Goal: Information Seeking & Learning: Learn about a topic

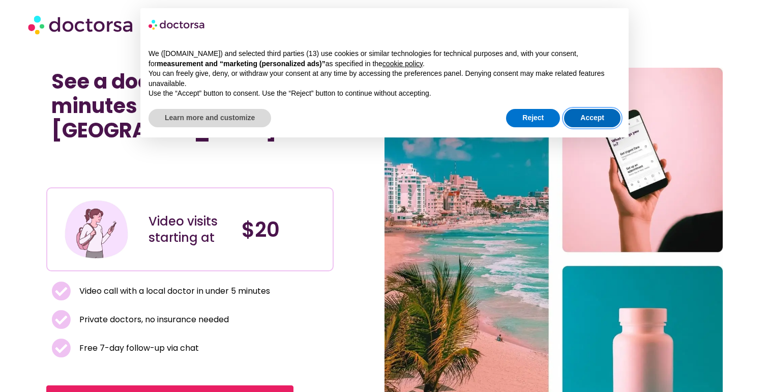
click at [602, 121] on button "Accept" at bounding box center [592, 118] width 56 height 18
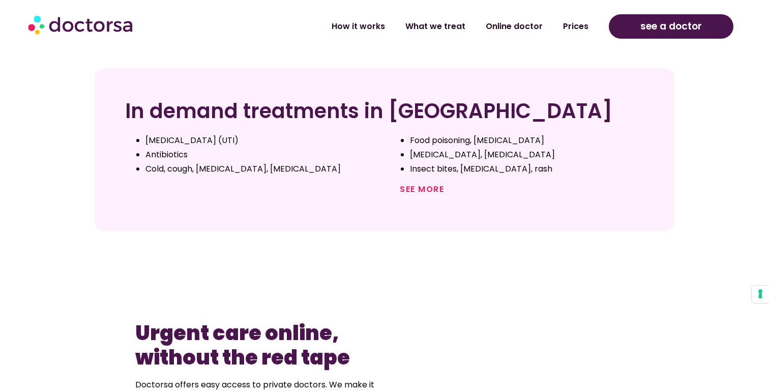
scroll to position [430, 0]
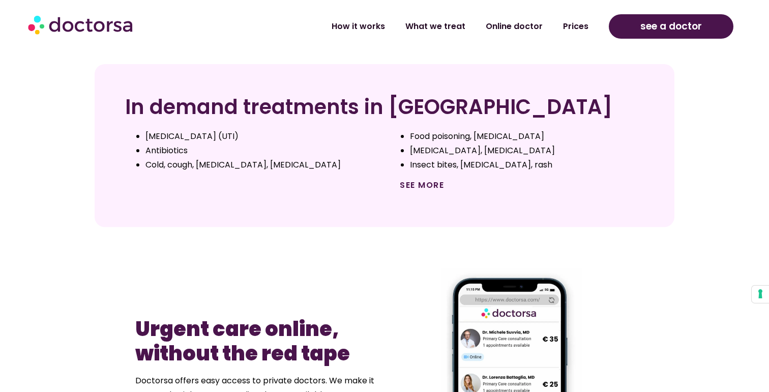
click at [425, 179] on link "See more" at bounding box center [422, 185] width 44 height 12
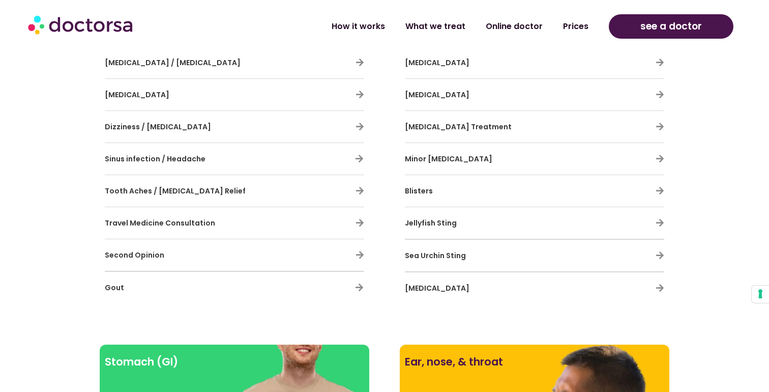
scroll to position [838, 0]
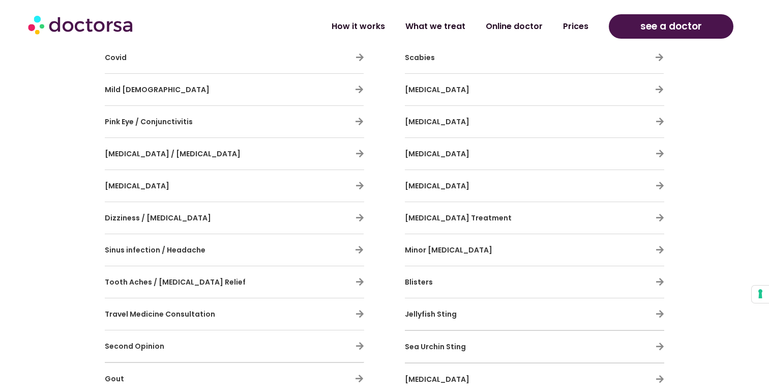
click at [412, 121] on span "Hives" at bounding box center [437, 122] width 65 height 10
click at [670, 125] on div "Skin problems Our doctors provide treatment for rashes, acne, and infections, h…" at bounding box center [530, 14] width 290 height 780
click at [658, 124] on icon at bounding box center [660, 121] width 9 height 9
click at [659, 121] on icon at bounding box center [660, 121] width 9 height 9
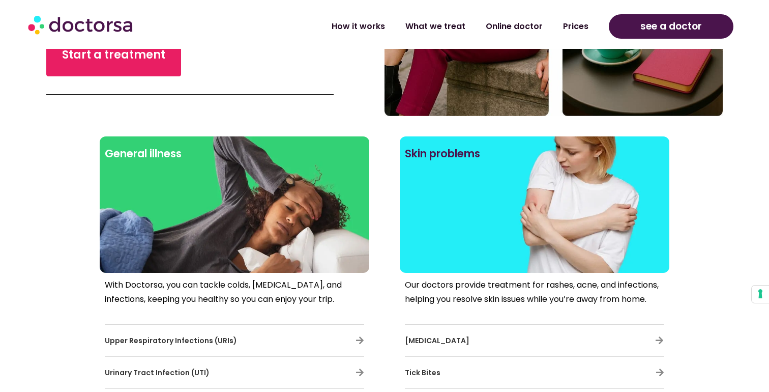
scroll to position [328, 0]
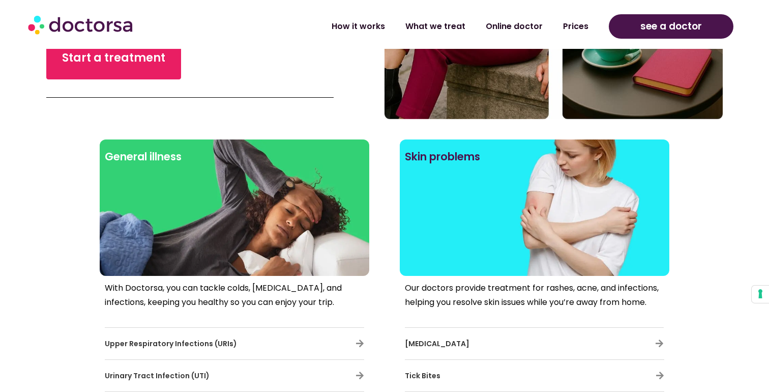
click at [466, 186] on div at bounding box center [534, 225] width 259 height 92
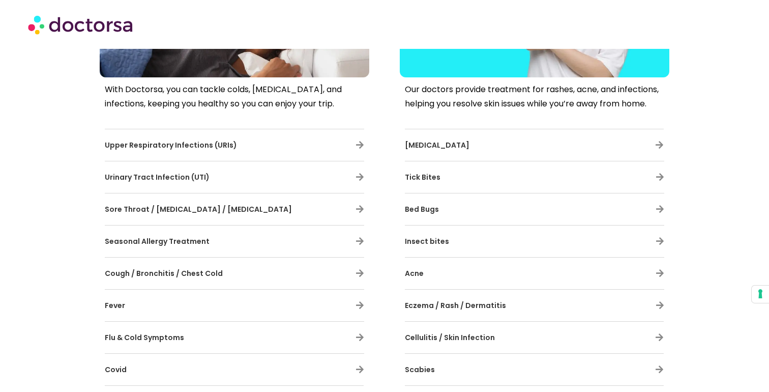
scroll to position [652, 0]
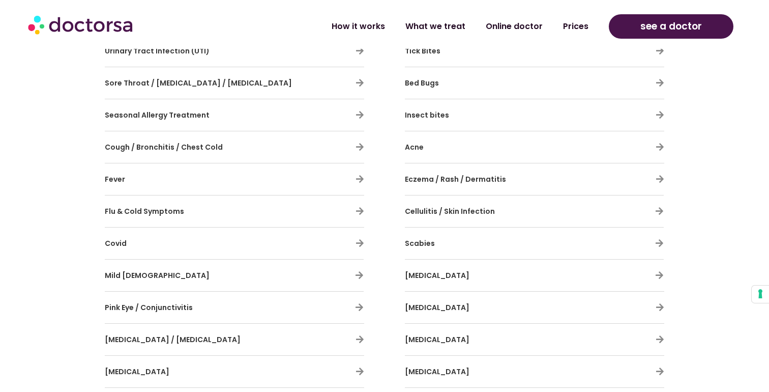
click at [444, 217] on h3 "Cellulitis / Skin Infection" at bounding box center [504, 210] width 199 height 21
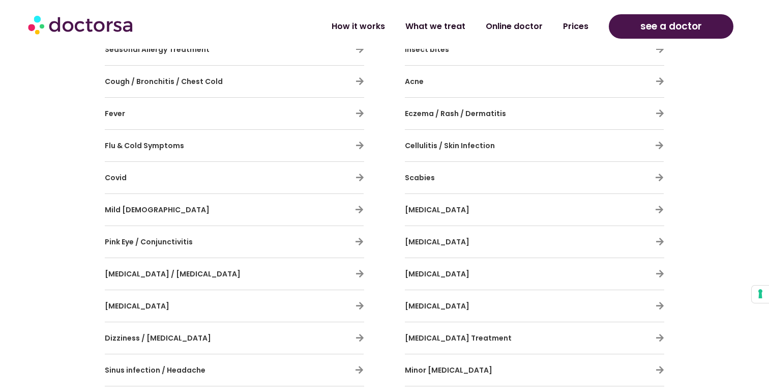
scroll to position [720, 0]
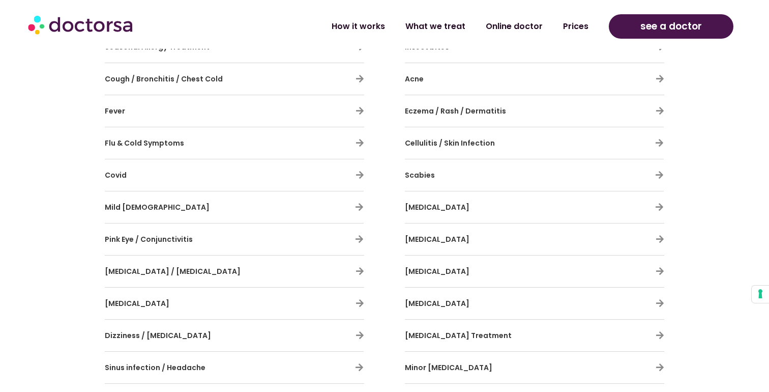
click at [415, 242] on span "Hives" at bounding box center [437, 239] width 65 height 10
click at [411, 235] on span "Hives" at bounding box center [437, 239] width 65 height 10
click at [658, 236] on icon at bounding box center [660, 239] width 9 height 9
click at [662, 243] on icon at bounding box center [660, 239] width 9 height 9
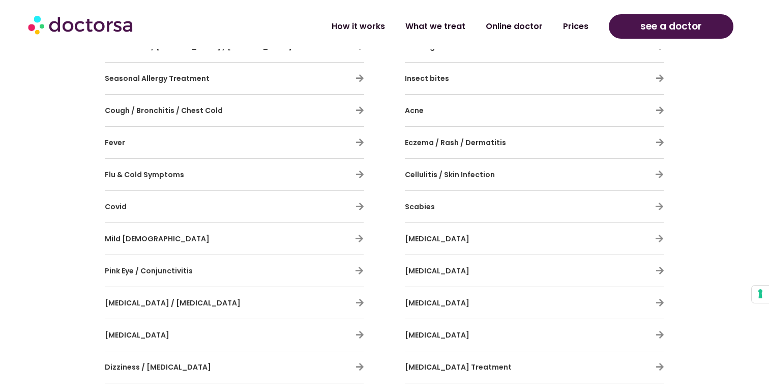
scroll to position [693, 0]
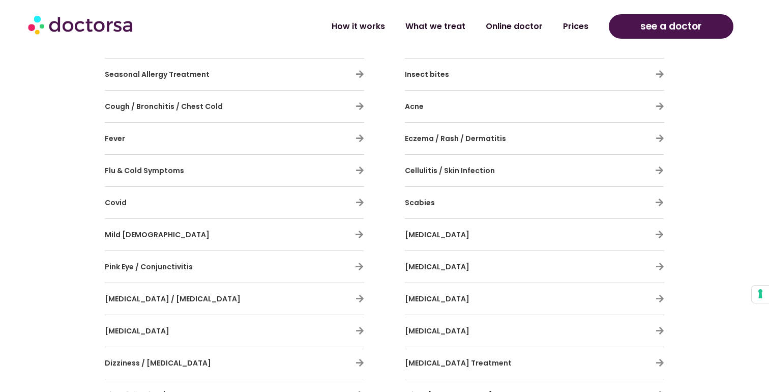
click at [441, 140] on span "Eczema / Rash / Dermatitis" at bounding box center [455, 138] width 101 height 10
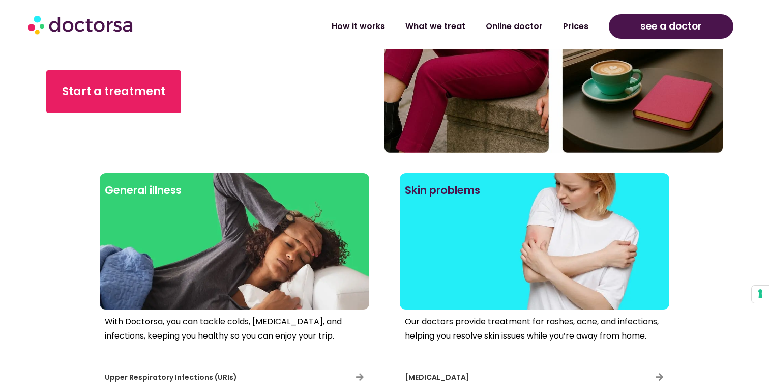
scroll to position [268, 0]
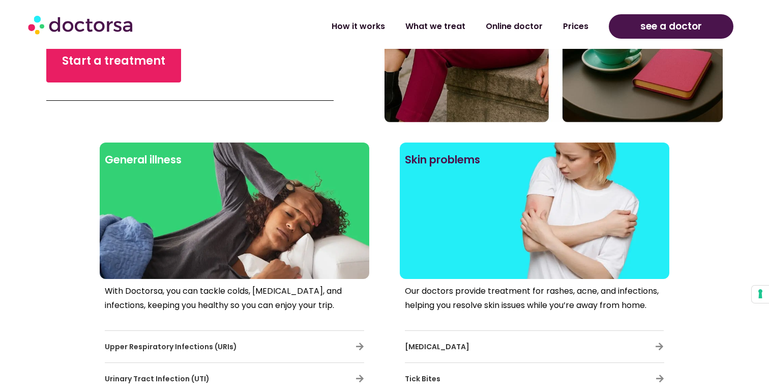
scroll to position [328, 0]
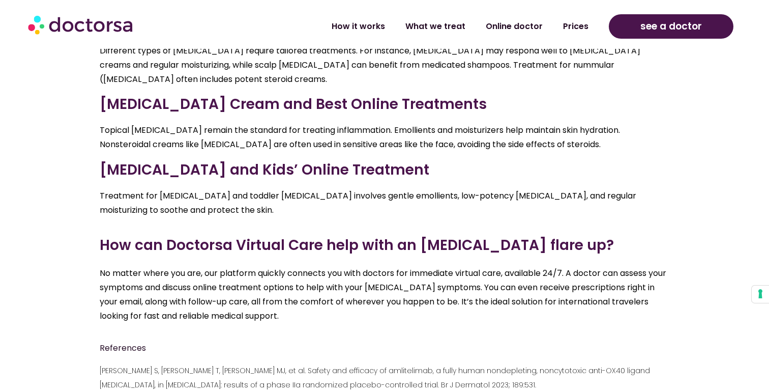
scroll to position [1957, 0]
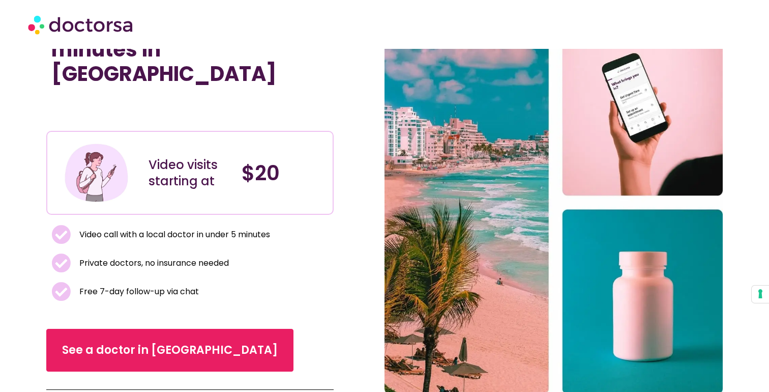
scroll to position [60, 0]
